Goal: Information Seeking & Learning: Find specific page/section

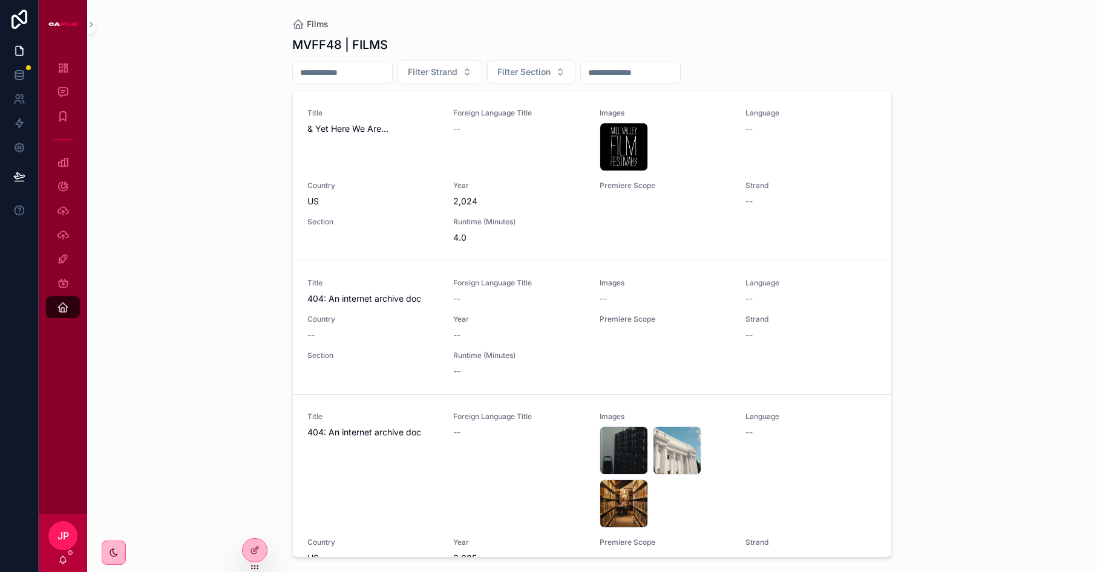
scroll to position [610, 0]
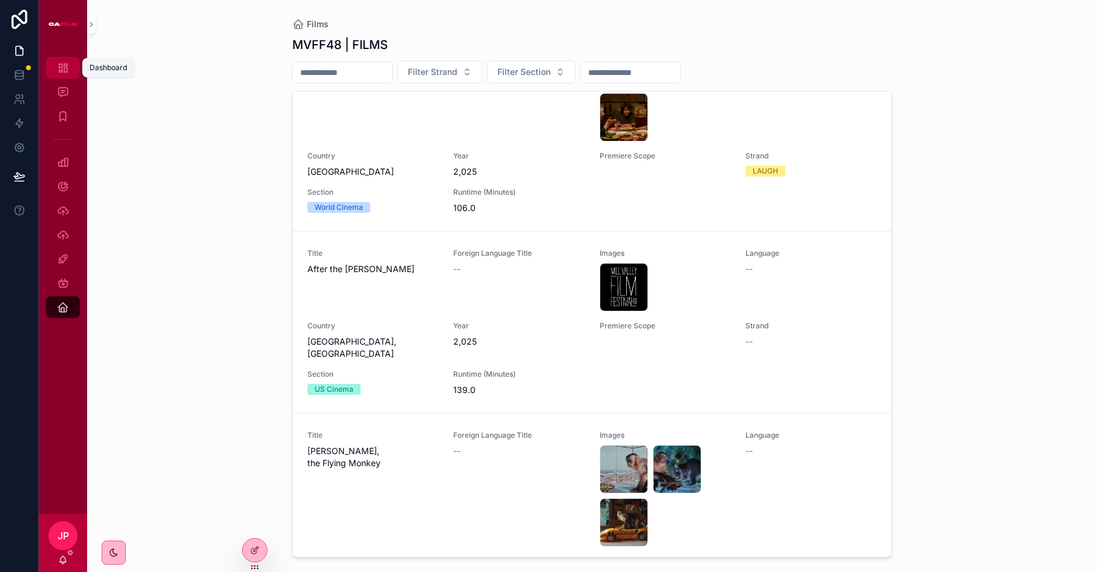
click at [67, 71] on icon "scrollable content" at bounding box center [63, 68] width 12 height 12
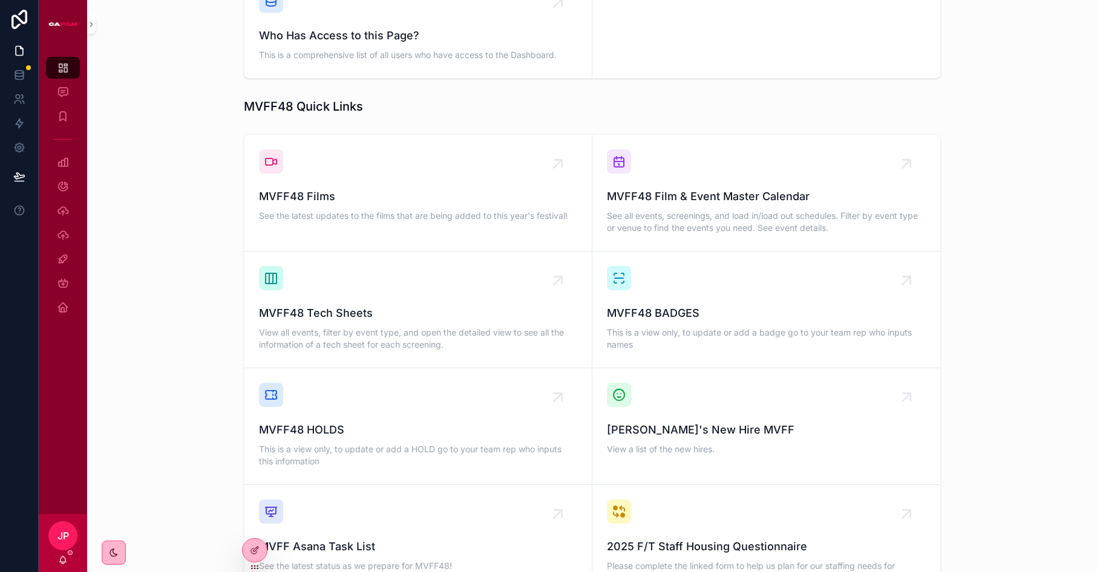
scroll to position [718, 0]
click at [297, 188] on span "MVFF48 Films" at bounding box center [418, 196] width 318 height 17
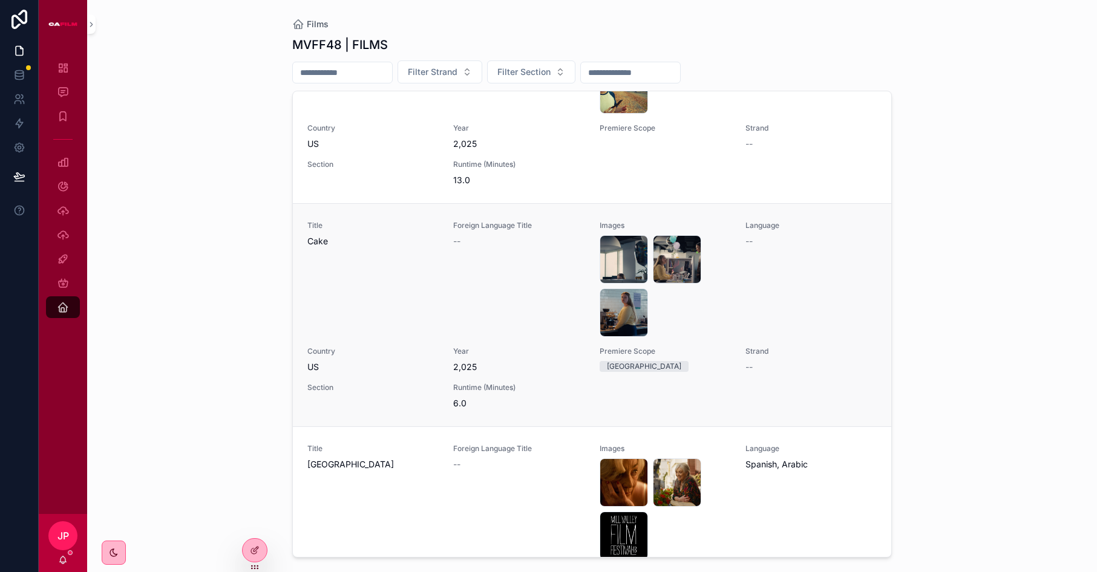
scroll to position [3550, 0]
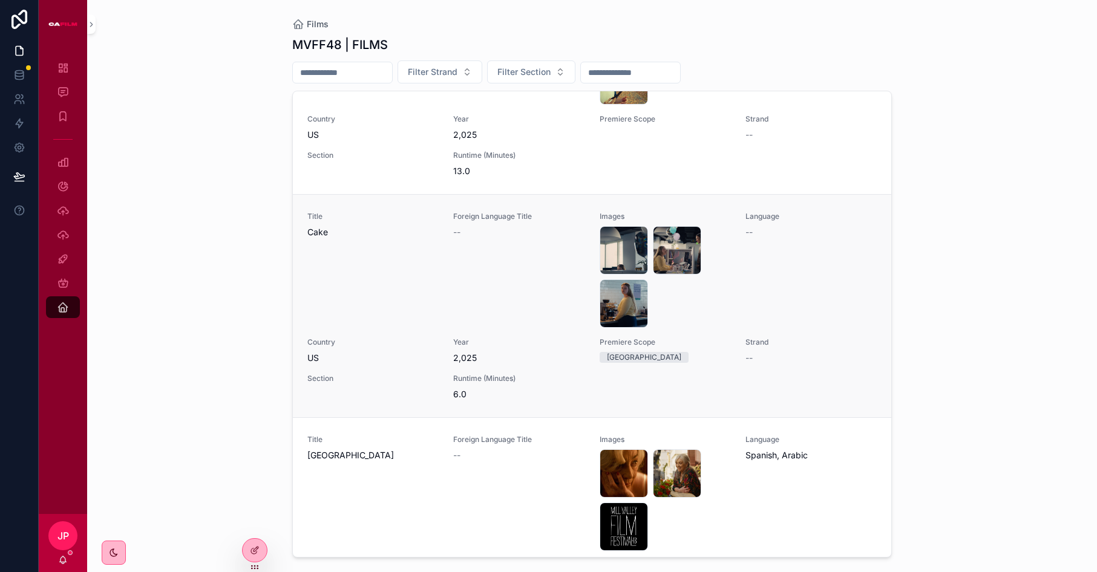
click at [452, 212] on div "Title Cake Foreign Language Title -- Images cake_1 .png cake_2 .png cake_3 .png…" at bounding box center [591, 306] width 569 height 189
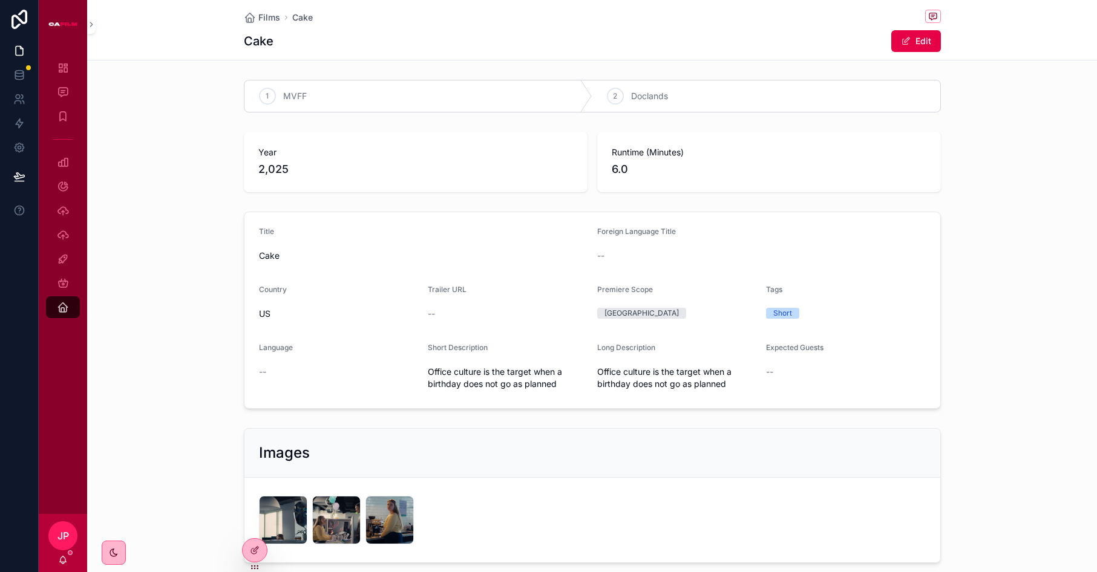
scroll to position [2, 0]
click at [272, 18] on span "Films" at bounding box center [269, 17] width 22 height 12
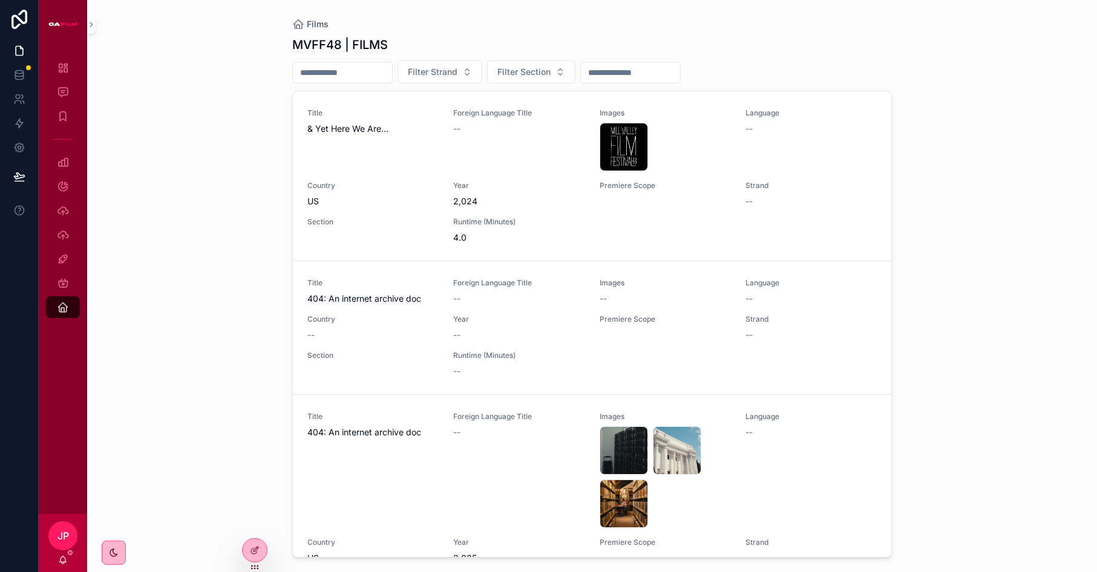
click at [332, 73] on input "scrollable content" at bounding box center [342, 72] width 99 height 17
type input "*****"
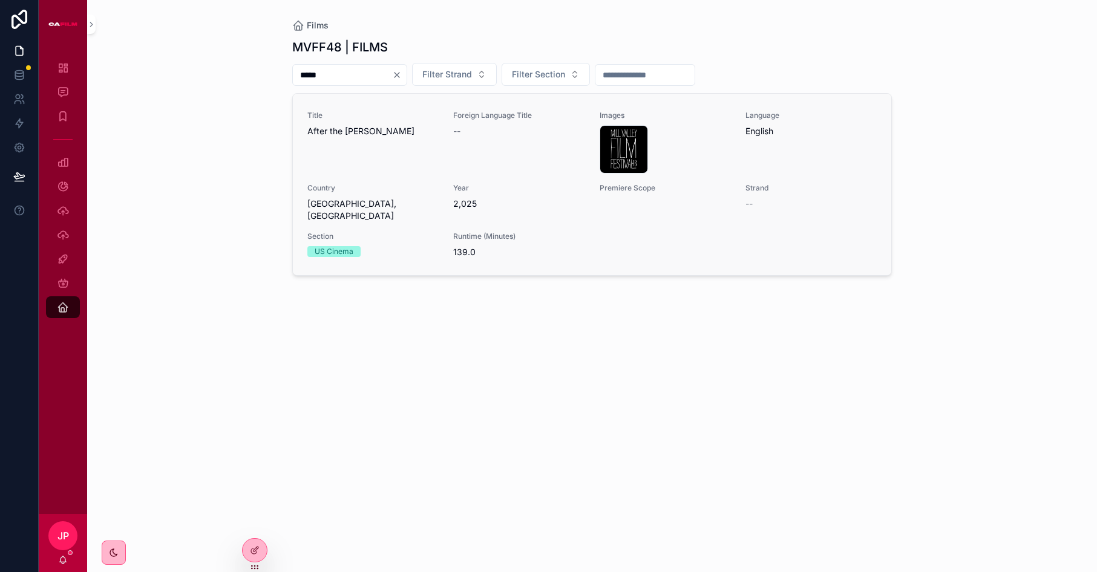
click at [384, 137] on span "After the [PERSON_NAME]" at bounding box center [372, 131] width 131 height 12
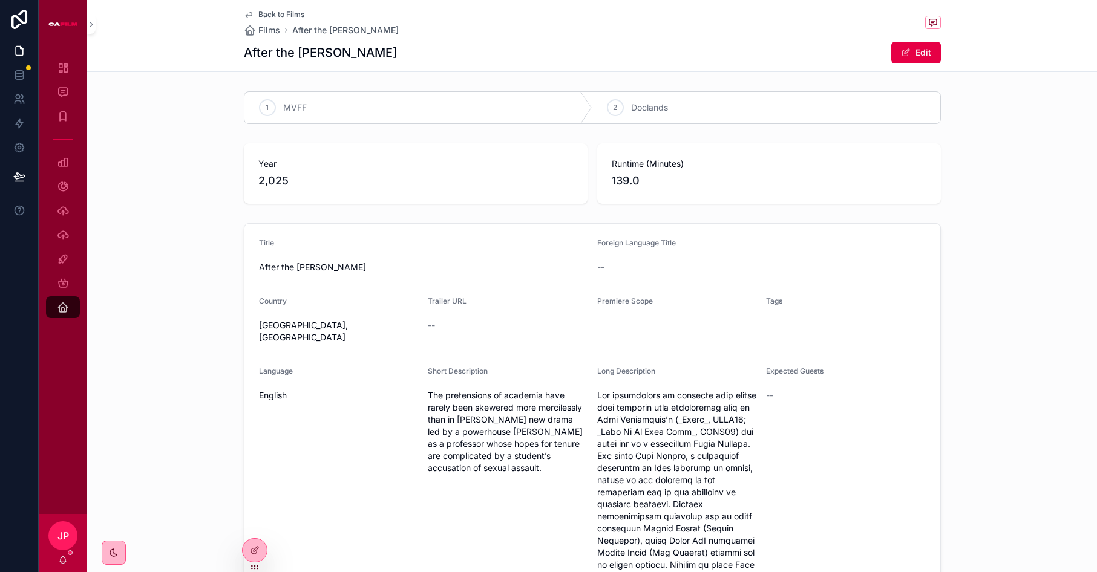
drag, startPoint x: 265, startPoint y: 28, endPoint x: 279, endPoint y: 79, distance: 53.3
click at [266, 28] on span "Films" at bounding box center [269, 30] width 22 height 12
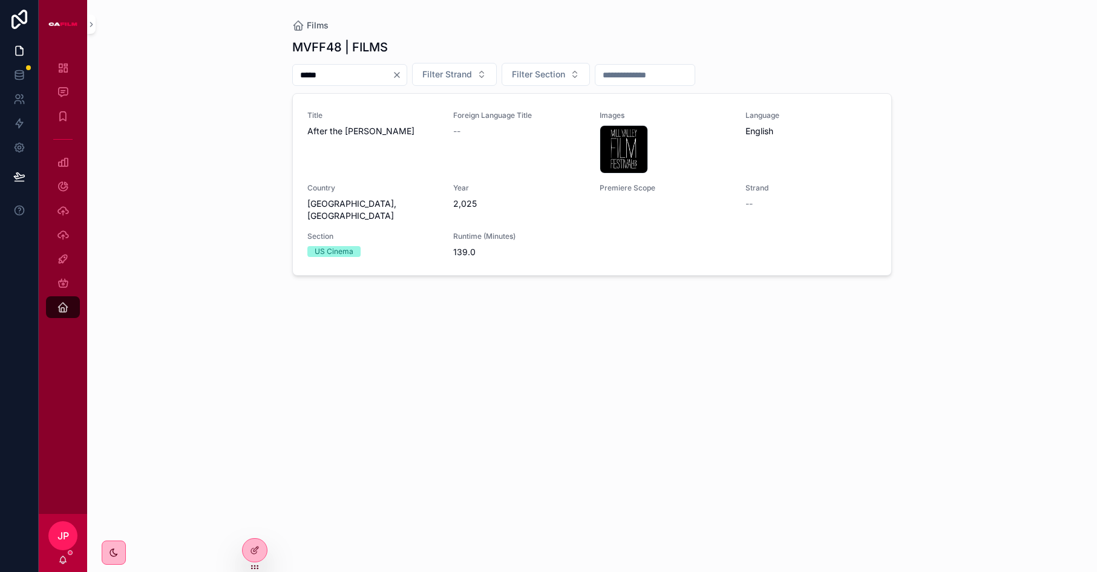
drag, startPoint x: 315, startPoint y: 30, endPoint x: 301, endPoint y: 48, distance: 23.0
click at [315, 30] on span "Films" at bounding box center [318, 25] width 22 height 12
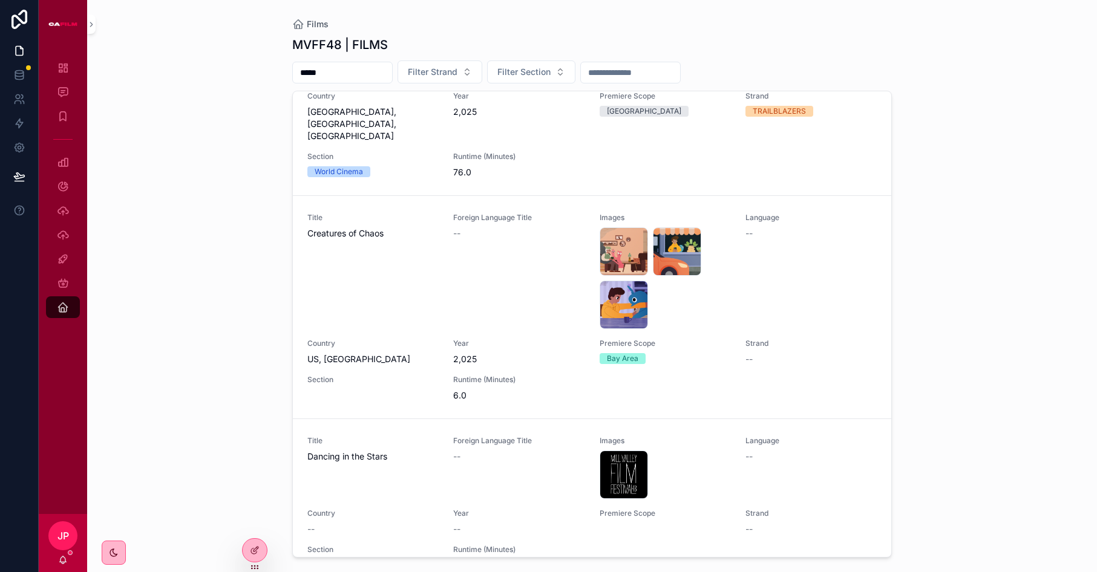
scroll to position [5475, 0]
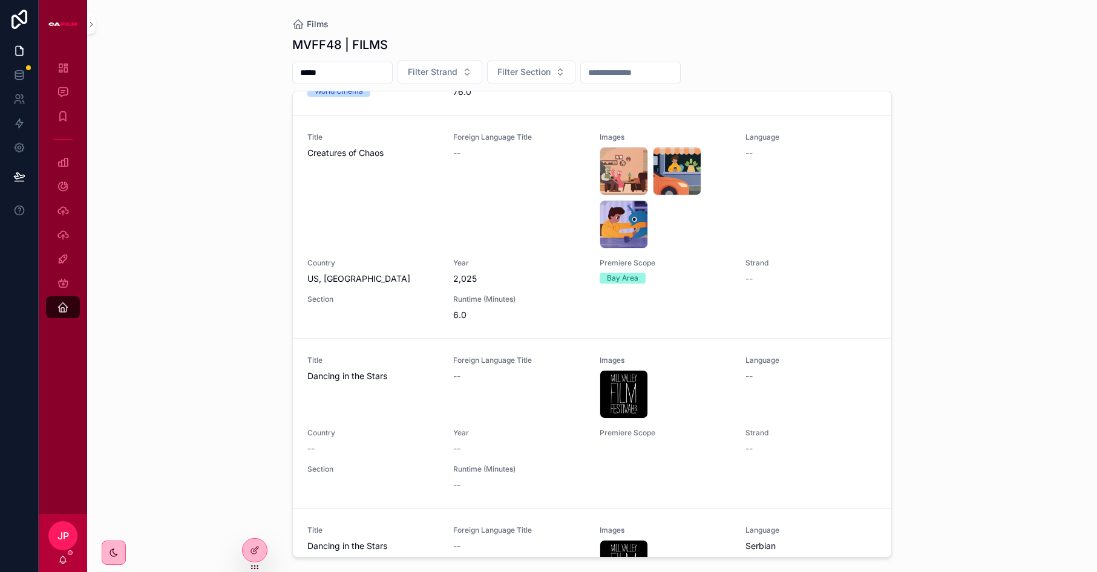
drag, startPoint x: 304, startPoint y: 69, endPoint x: 272, endPoint y: 65, distance: 31.8
click at [271, 67] on div "Films MVFF48 | FILMS ***** Filter Strand Filter Section Title Bird Came Down, A…" at bounding box center [592, 286] width 1010 height 572
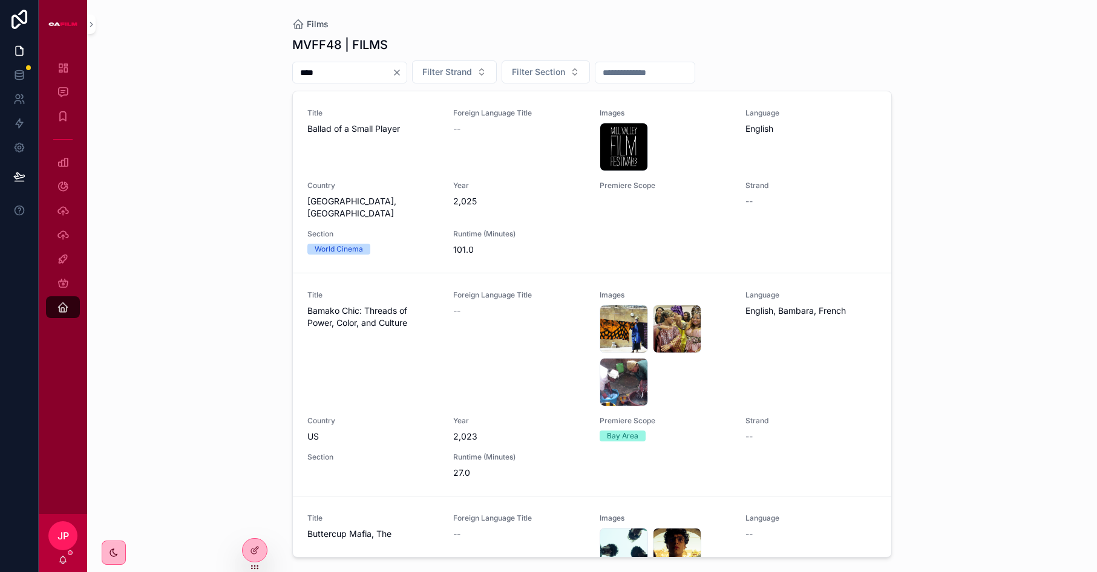
type input "****"
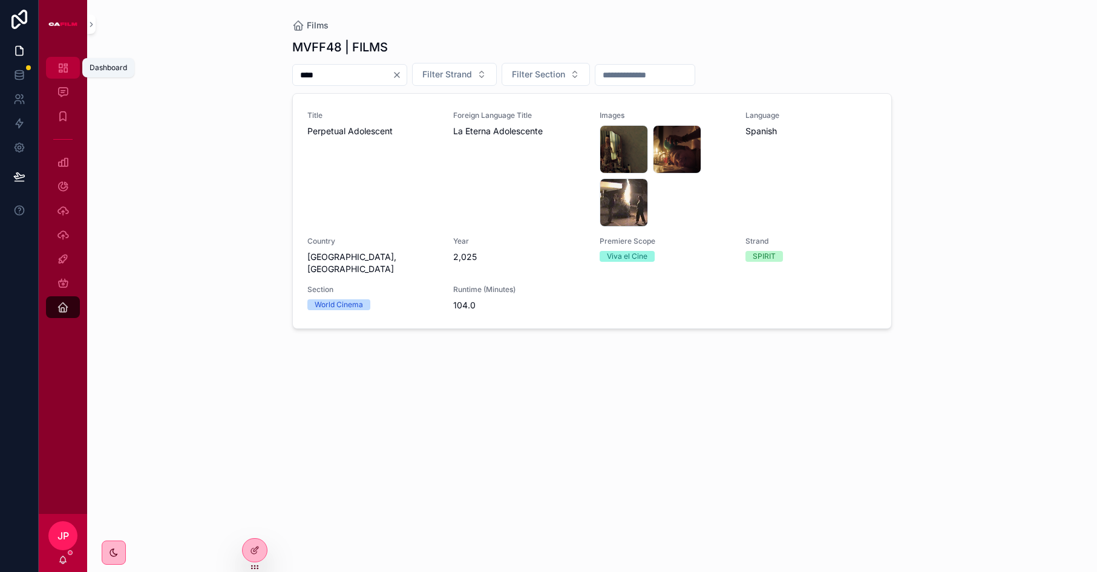
drag, startPoint x: 65, startPoint y: 69, endPoint x: 70, endPoint y: 75, distance: 7.7
click at [65, 69] on icon "scrollable content" at bounding box center [63, 68] width 12 height 12
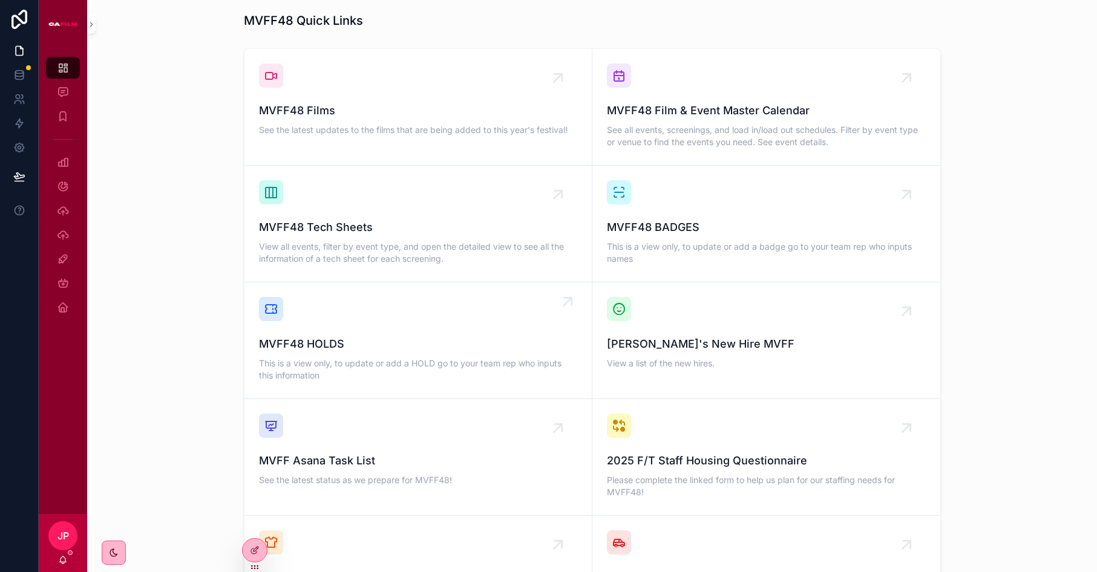
scroll to position [807, 0]
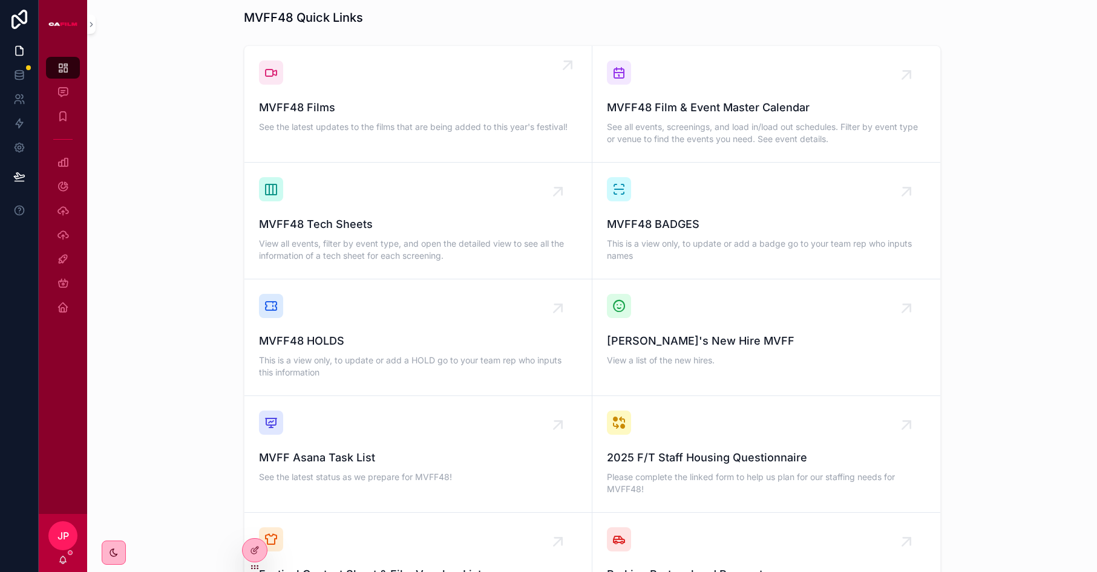
click at [344, 99] on span "MVFF48 Films" at bounding box center [418, 107] width 318 height 17
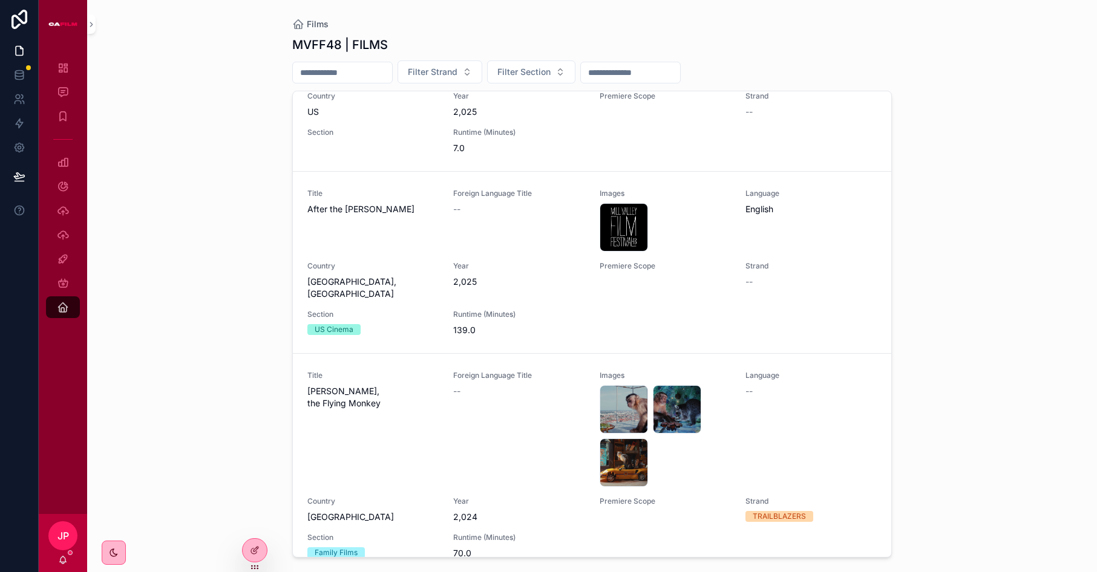
scroll to position [468, 0]
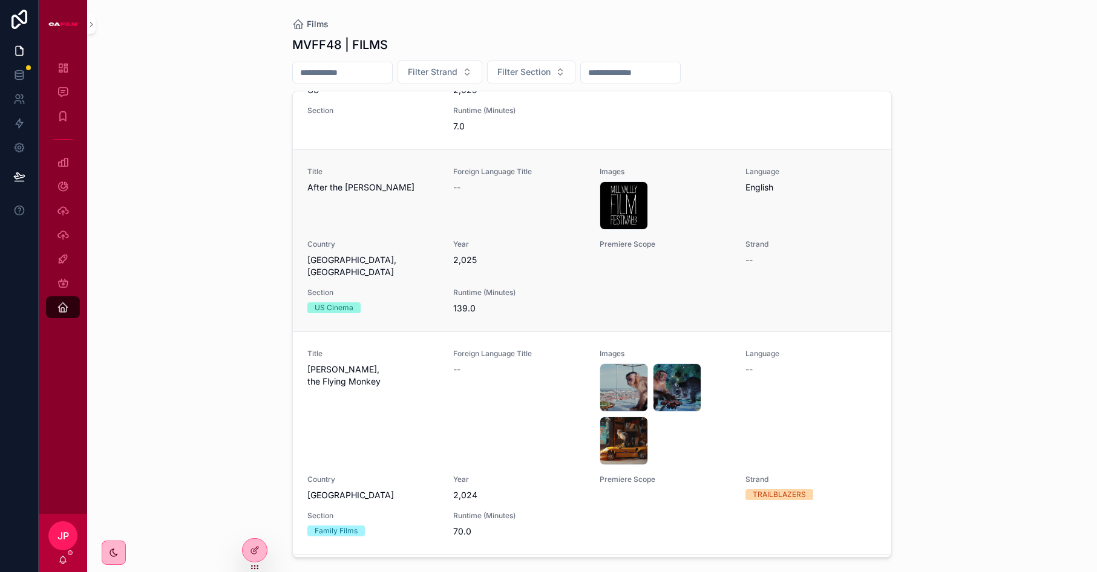
click at [377, 202] on div "Title After the [PERSON_NAME]" at bounding box center [372, 198] width 131 height 63
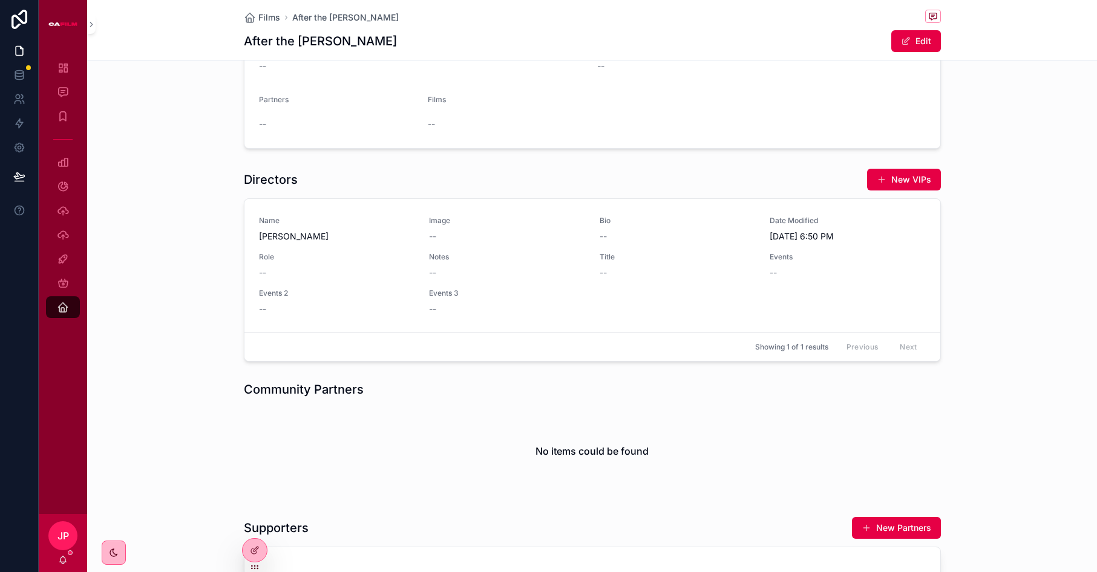
scroll to position [968, 0]
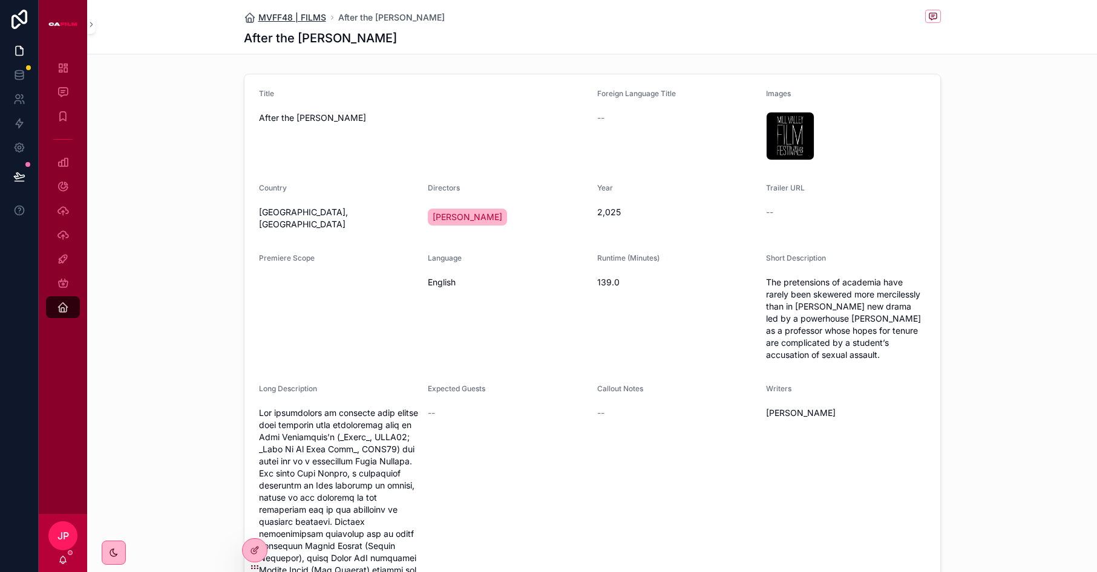
click at [313, 16] on span "MVFF48 | FILMS" at bounding box center [292, 17] width 68 height 12
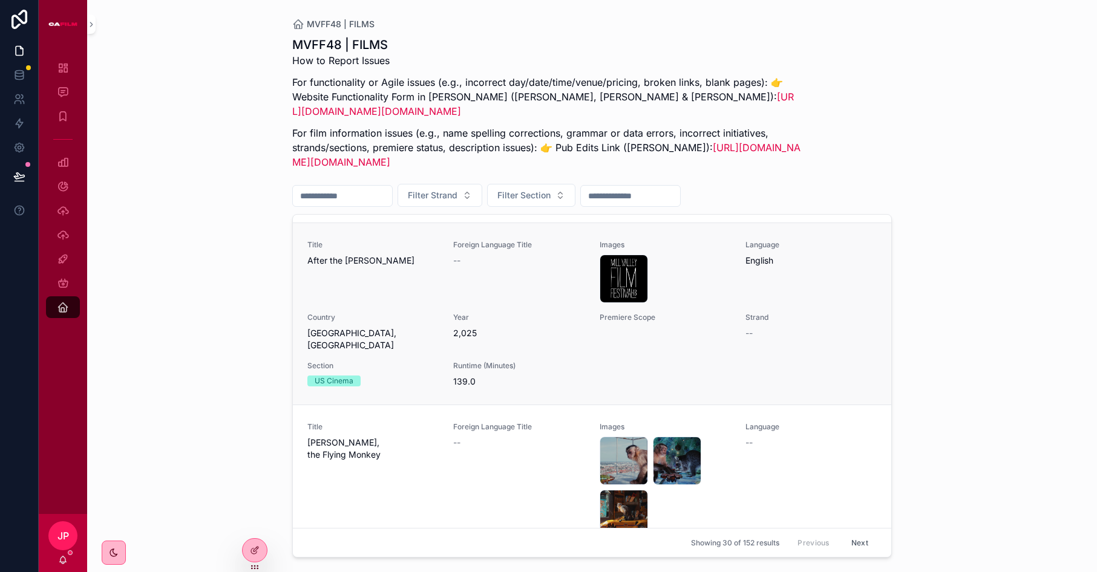
scroll to position [515, 0]
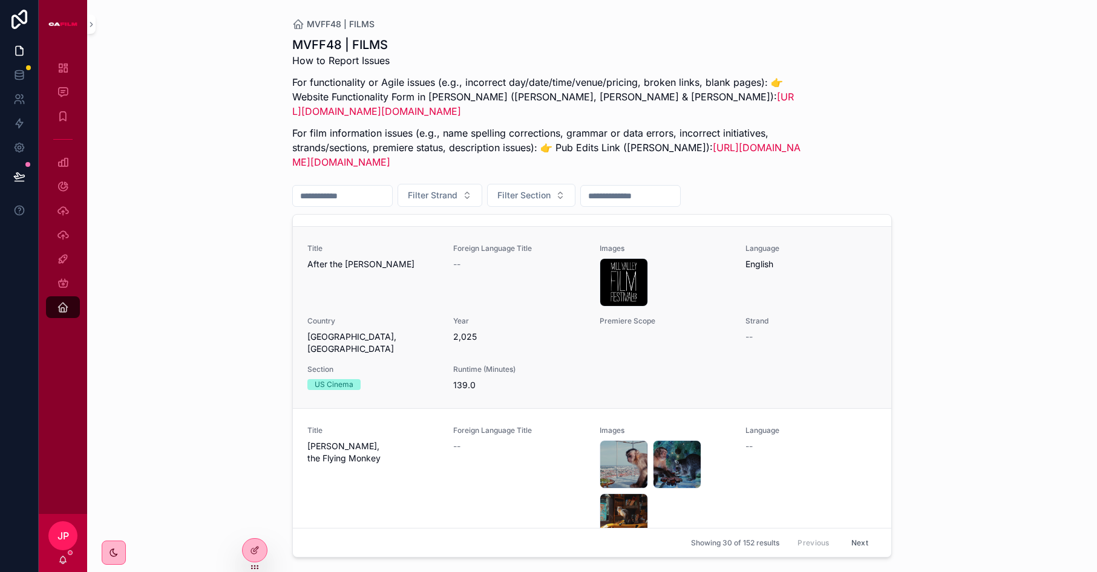
click at [392, 307] on div "Title After the [PERSON_NAME]" at bounding box center [372, 275] width 131 height 63
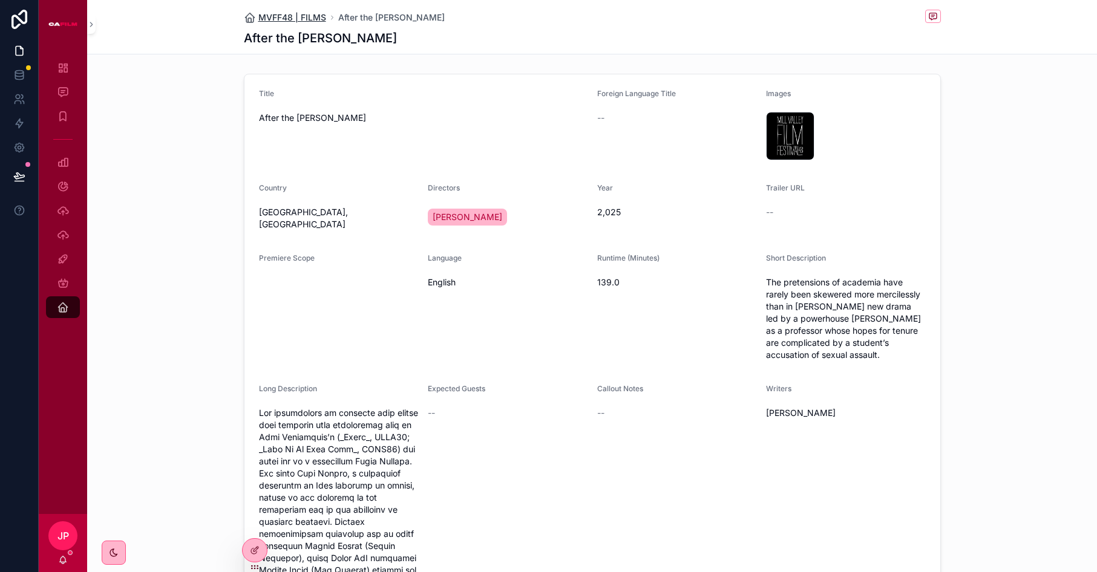
click at [266, 20] on span "MVFF48 | FILMS" at bounding box center [292, 17] width 68 height 12
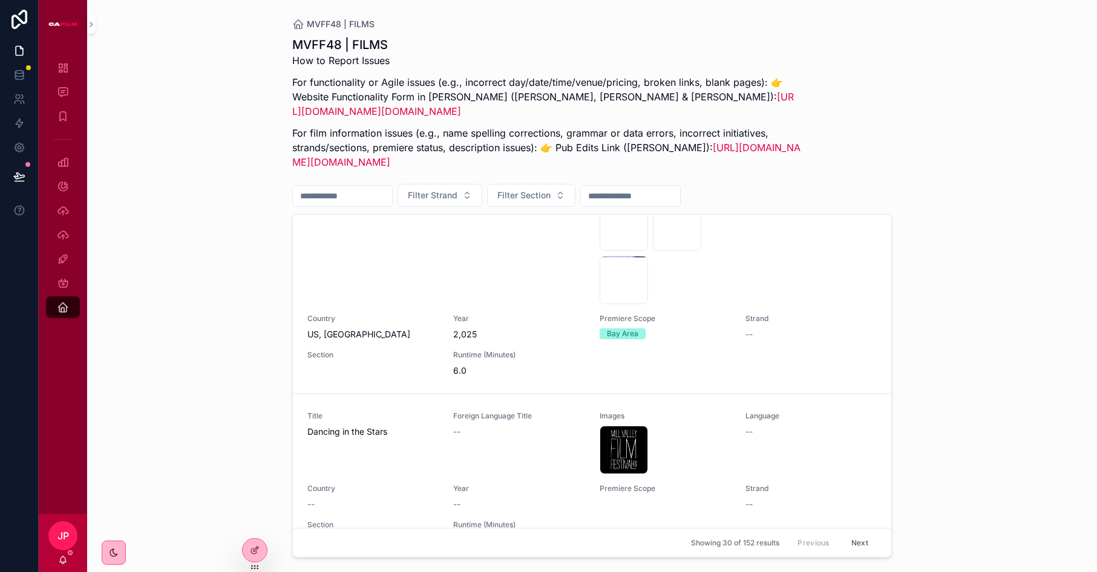
scroll to position [5642, 0]
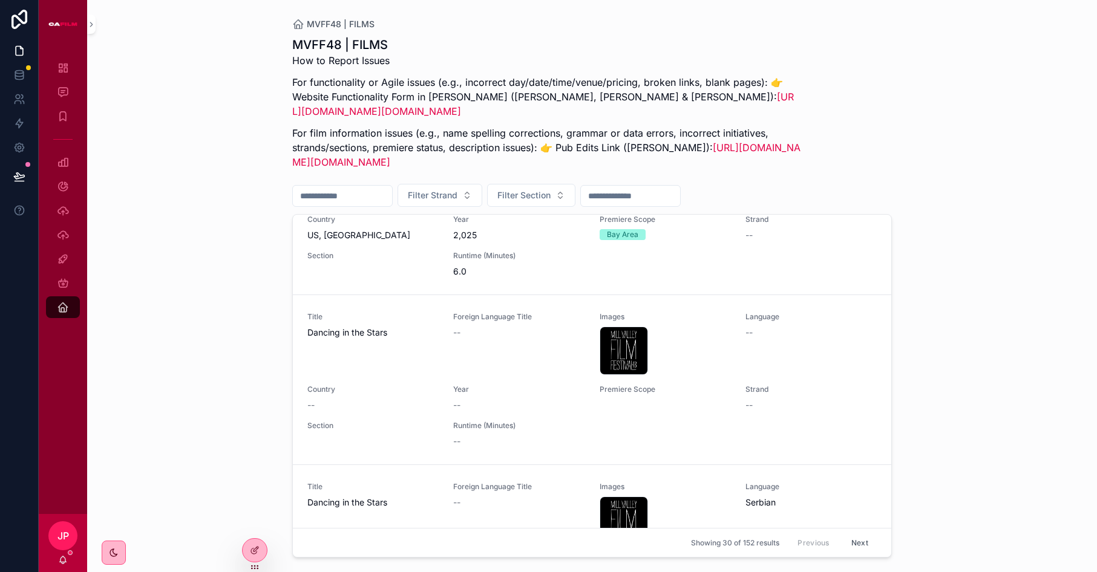
click at [866, 545] on button "Next" at bounding box center [860, 543] width 34 height 19
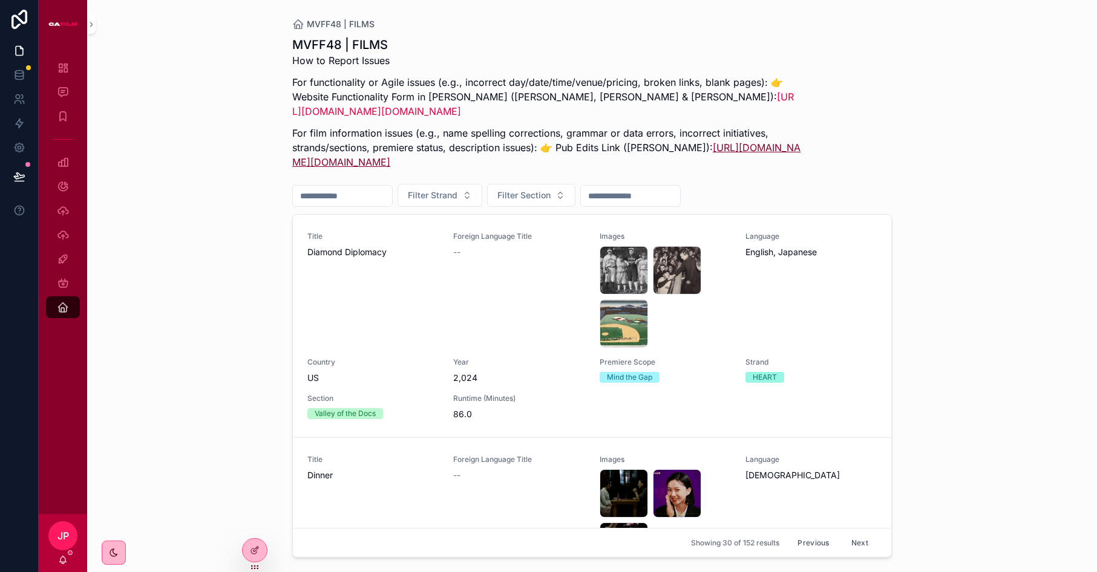
click at [727, 166] on link "https://docs.google.com/spreadsheets/d/1TNInGJwrQgVsrReqpSd92ECUZiViftdiFSiMWOl…" at bounding box center [546, 155] width 508 height 27
